Goal: Task Accomplishment & Management: Manage account settings

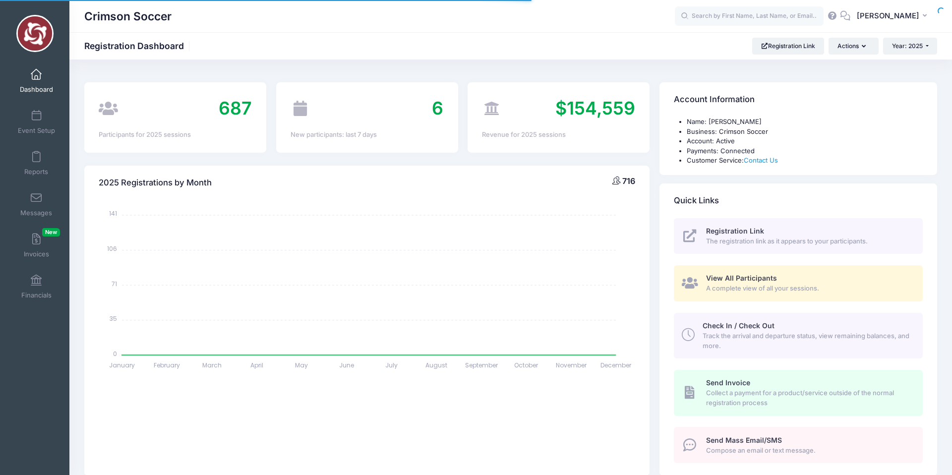
select select
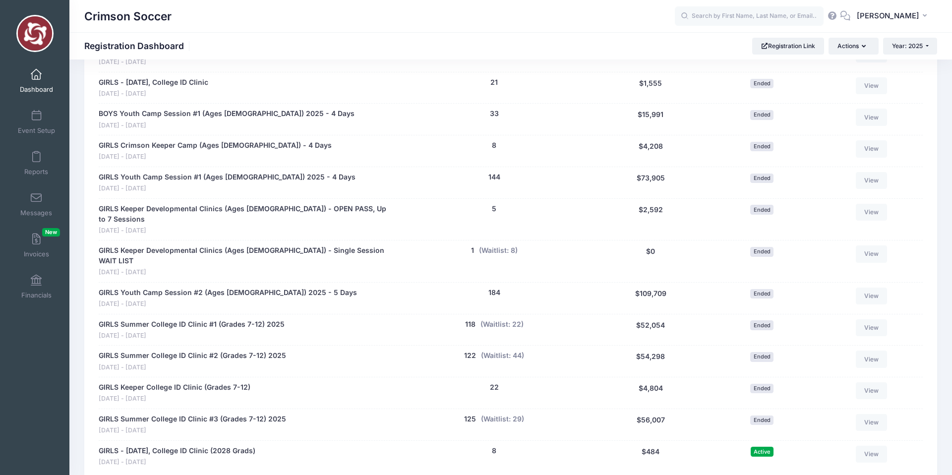
scroll to position [551, 0]
click at [228, 444] on link "GIRLS - October 11, College ID Clinic (2028 Grads)" at bounding box center [177, 449] width 157 height 10
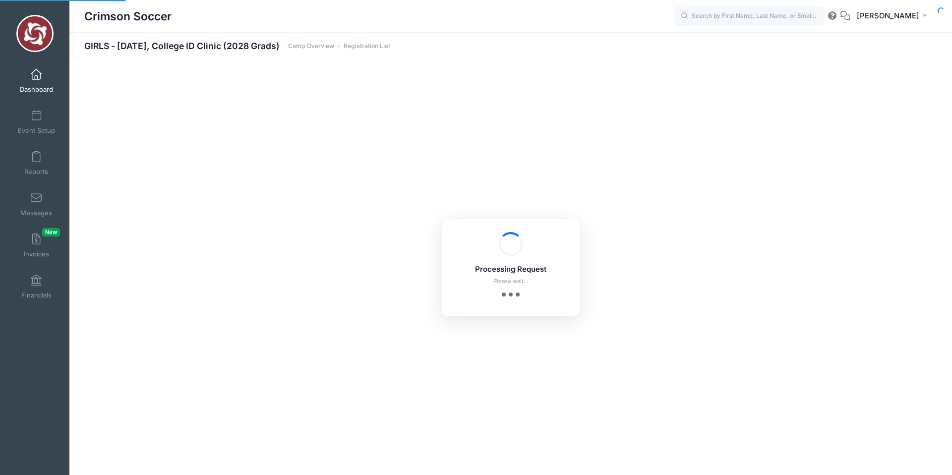
select select "10"
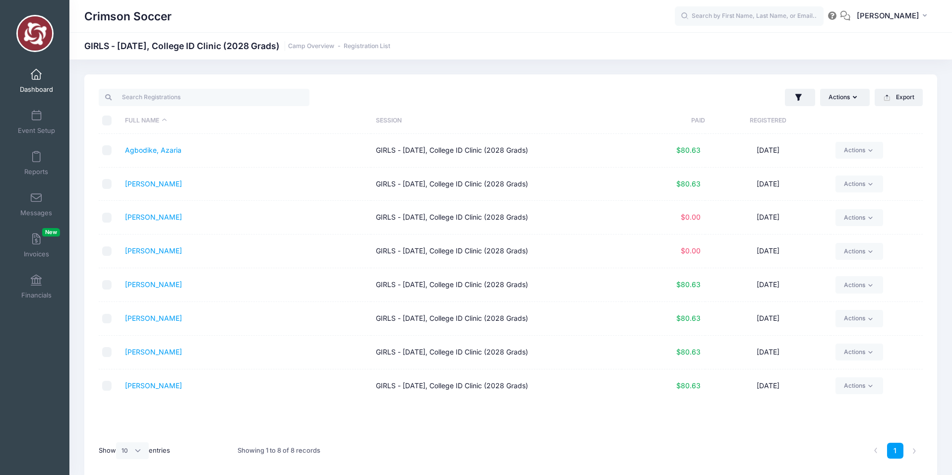
click at [108, 219] on input "checkbox" at bounding box center [107, 218] width 10 height 10
checkbox input "true"
click at [108, 250] on input "checkbox" at bounding box center [107, 251] width 10 height 10
checkbox input "true"
click at [154, 355] on link "Rohr, Kathryn" at bounding box center [153, 352] width 57 height 8
